Goal: Complete application form

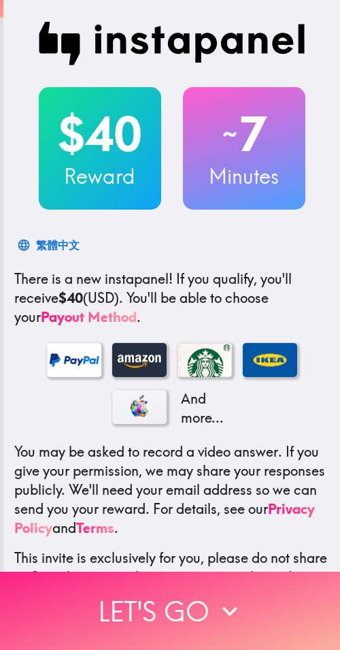
click at [172, 602] on button "Let's go" at bounding box center [170, 611] width 340 height 78
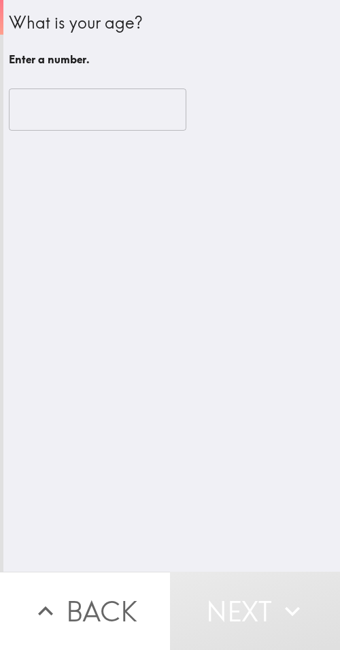
drag, startPoint x: 39, startPoint y: 116, endPoint x: 67, endPoint y: 125, distance: 29.5
click at [39, 115] on input "number" at bounding box center [98, 109] width 178 height 42
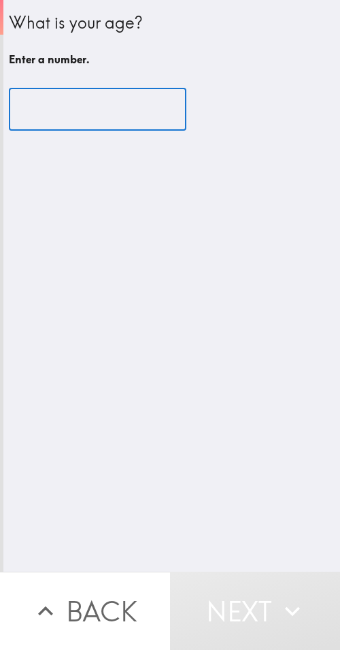
paste input "35"
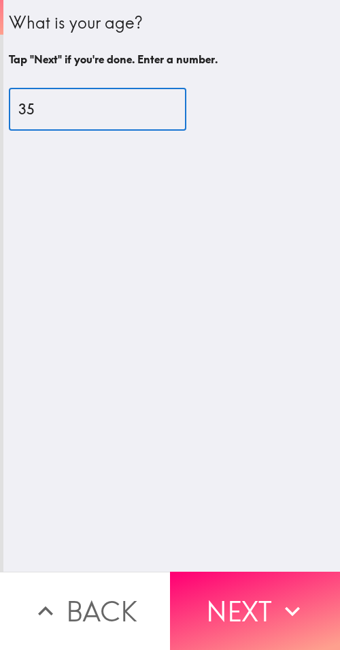
type input "35"
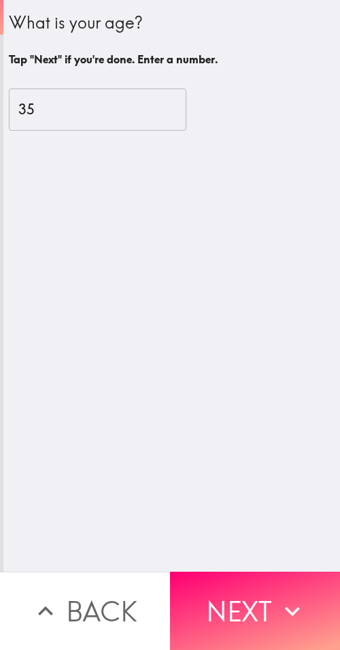
click at [251, 604] on button "Next" at bounding box center [255, 611] width 170 height 78
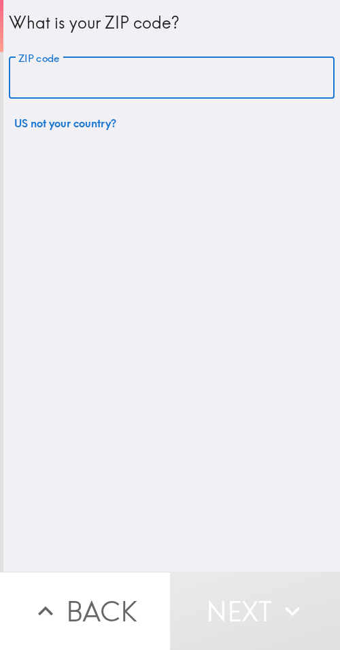
click at [54, 95] on input "ZIP code" at bounding box center [172, 78] width 326 height 42
paste input "33607"
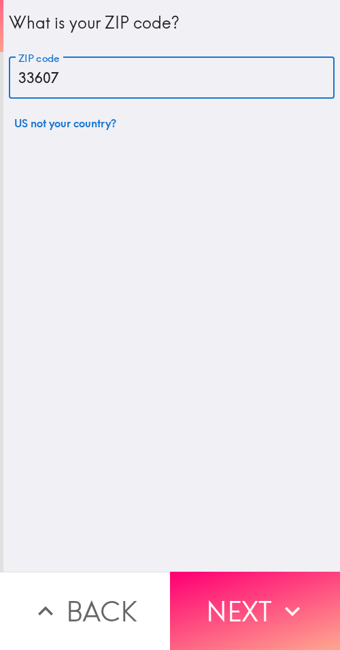
type input "33607"
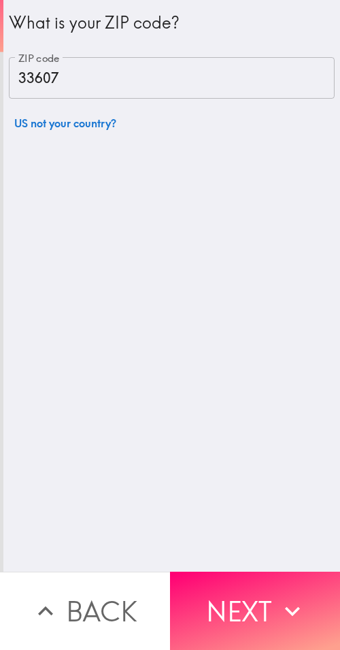
drag, startPoint x: 248, startPoint y: 583, endPoint x: 76, endPoint y: 600, distance: 172.5
click at [248, 583] on button "Next" at bounding box center [255, 611] width 170 height 78
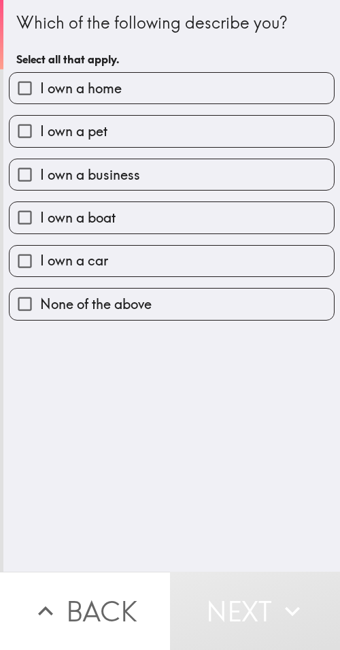
drag, startPoint x: 133, startPoint y: 186, endPoint x: 10, endPoint y: 185, distance: 123.9
click at [131, 185] on label "I own a business" at bounding box center [172, 174] width 325 height 31
click at [40, 185] on input "I own a business" at bounding box center [25, 174] width 31 height 31
checkbox input "true"
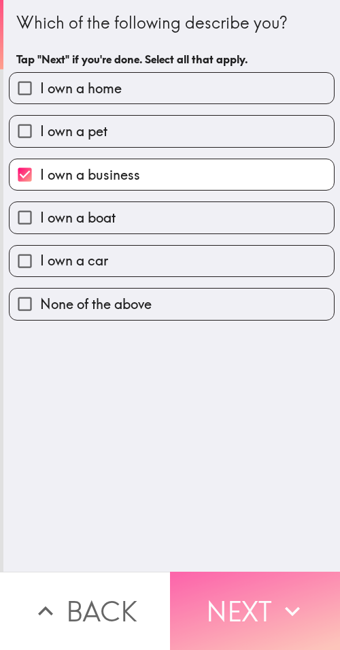
click at [278, 601] on icon "button" at bounding box center [293, 611] width 30 height 30
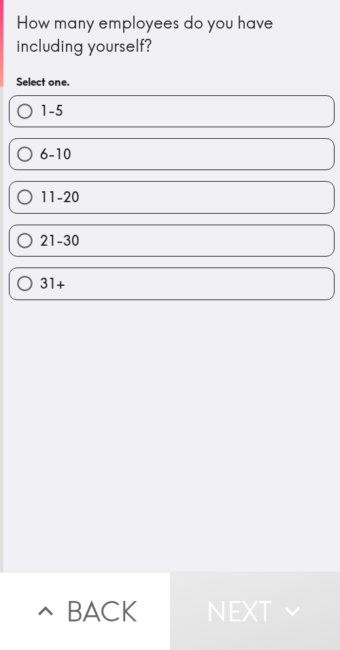
click at [195, 256] on label "21-30" at bounding box center [172, 240] width 325 height 31
click at [40, 256] on input "21-30" at bounding box center [25, 240] width 31 height 31
radio input "true"
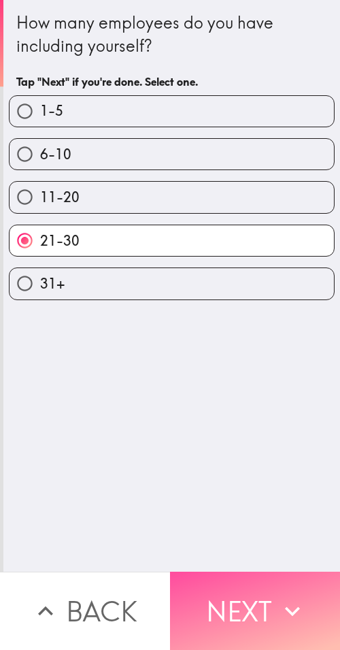
drag, startPoint x: 227, startPoint y: 592, endPoint x: 259, endPoint y: 593, distance: 32.0
click at [228, 592] on button "Next" at bounding box center [255, 611] width 170 height 78
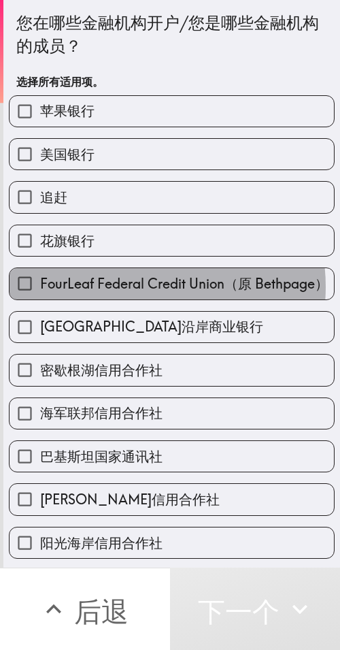
click at [124, 286] on span "FourLeaf Federal Credit Union（原 Bethpage）" at bounding box center [184, 283] width 289 height 19
click at [40, 286] on input "FourLeaf Federal Credit Union（原 Bethpage）" at bounding box center [25, 283] width 31 height 31
checkbox input "true"
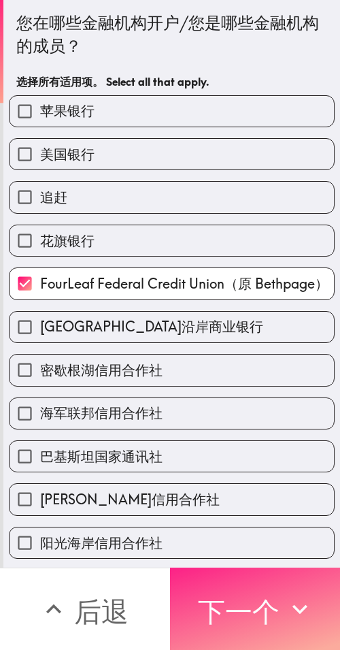
click at [262, 594] on font "下一个" at bounding box center [239, 611] width 82 height 34
